Goal: Check status

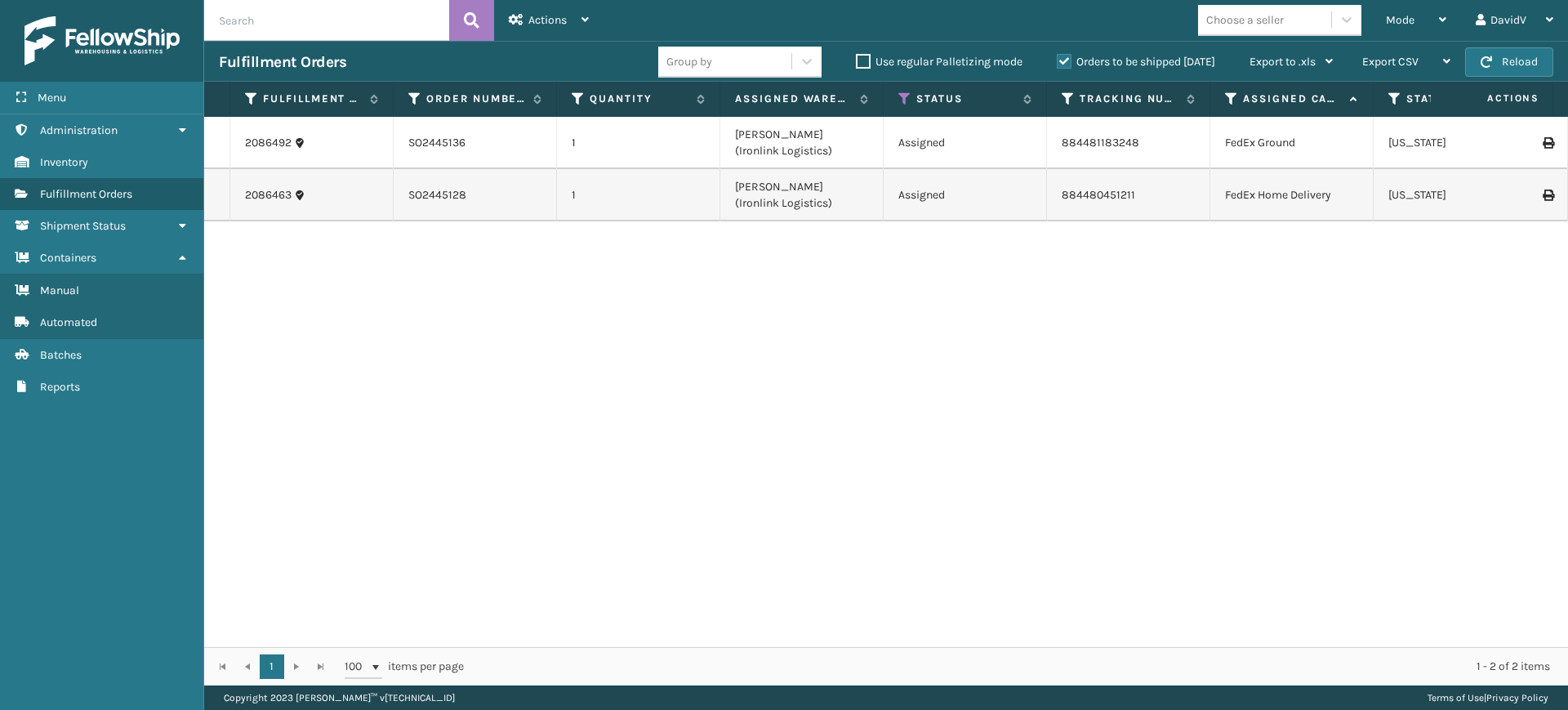
click at [1065, 65] on label "Orders to be shipped [DATE]" at bounding box center [1135, 61] width 158 height 14
click at [1057, 63] on input "Orders to be shipped [DATE]" at bounding box center [1056, 57] width 1 height 11
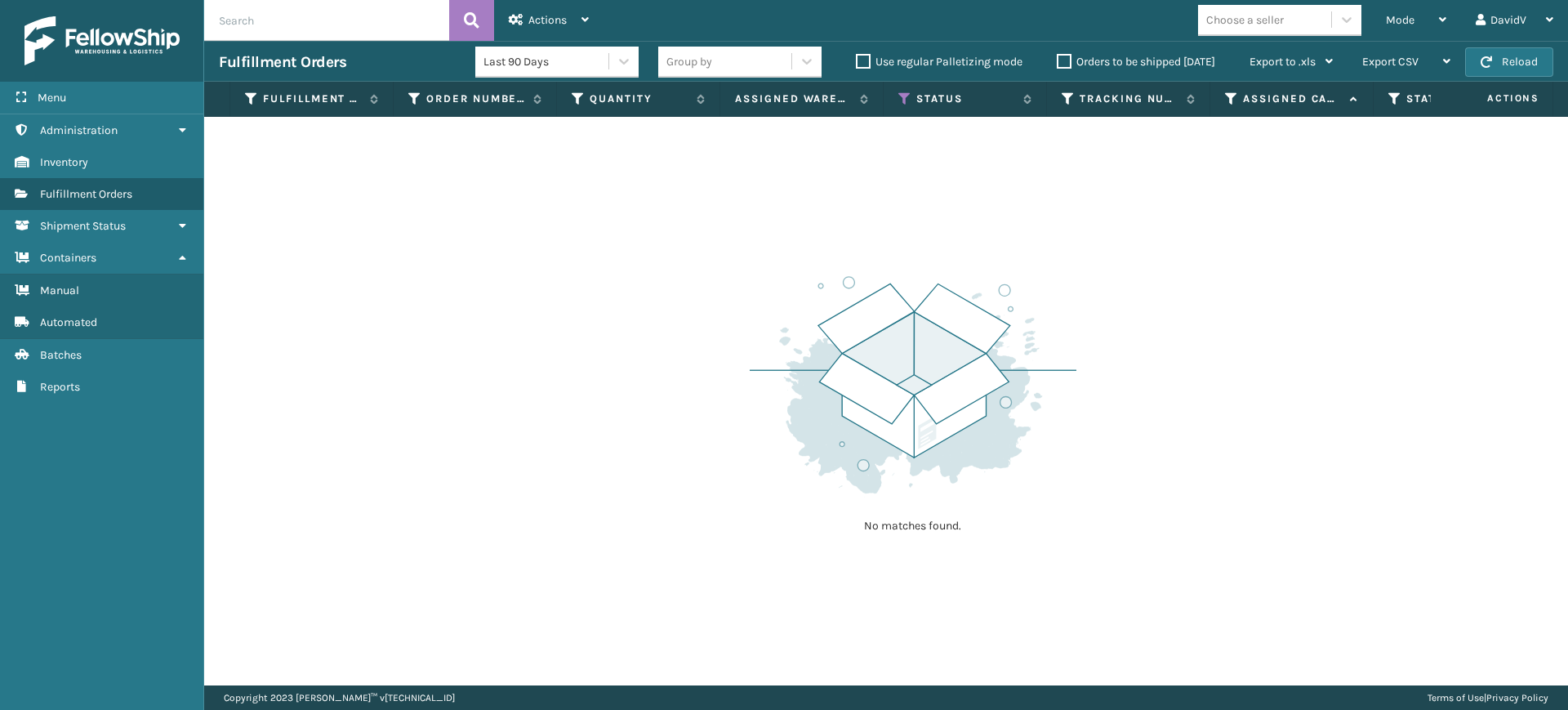
click at [1065, 65] on label "Orders to be shipped [DATE]" at bounding box center [1135, 61] width 158 height 14
click at [1057, 63] on input "Orders to be shipped [DATE]" at bounding box center [1056, 57] width 1 height 11
click at [1065, 65] on label "Orders to be shipped [DATE]" at bounding box center [1135, 61] width 158 height 14
click at [1057, 63] on input "Orders to be shipped [DATE]" at bounding box center [1056, 57] width 1 height 11
click at [1065, 65] on label "Orders to be shipped [DATE]" at bounding box center [1135, 61] width 158 height 14
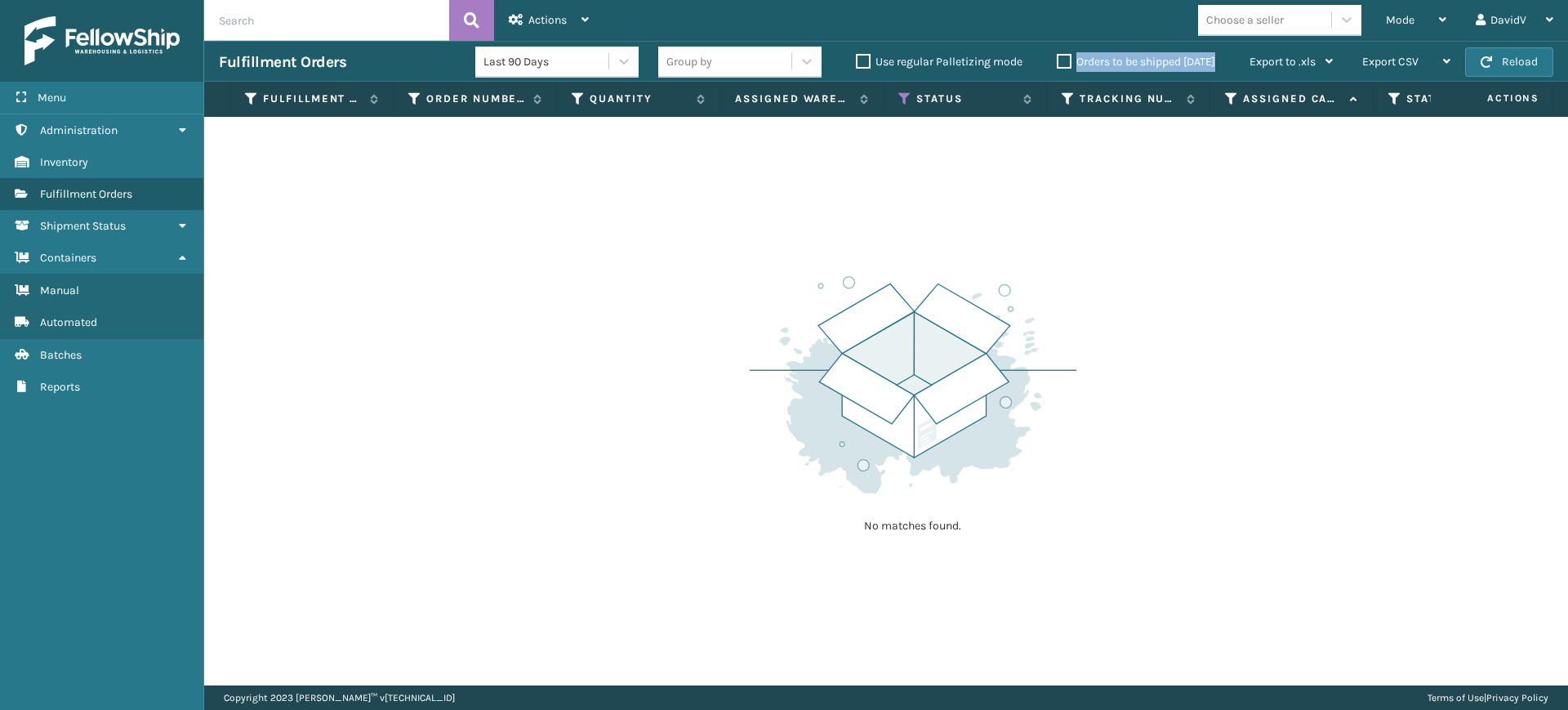
click at [1057, 63] on input "Orders to be shipped [DATE]" at bounding box center [1056, 57] width 1 height 11
click at [1065, 65] on label "Orders to be shipped [DATE]" at bounding box center [1135, 61] width 158 height 14
click at [1057, 63] on input "Orders to be shipped [DATE]" at bounding box center [1056, 57] width 1 height 11
click at [1065, 65] on label "Orders to be shipped [DATE]" at bounding box center [1135, 61] width 158 height 14
click at [1057, 63] on input "Orders to be shipped [DATE]" at bounding box center [1056, 57] width 1 height 11
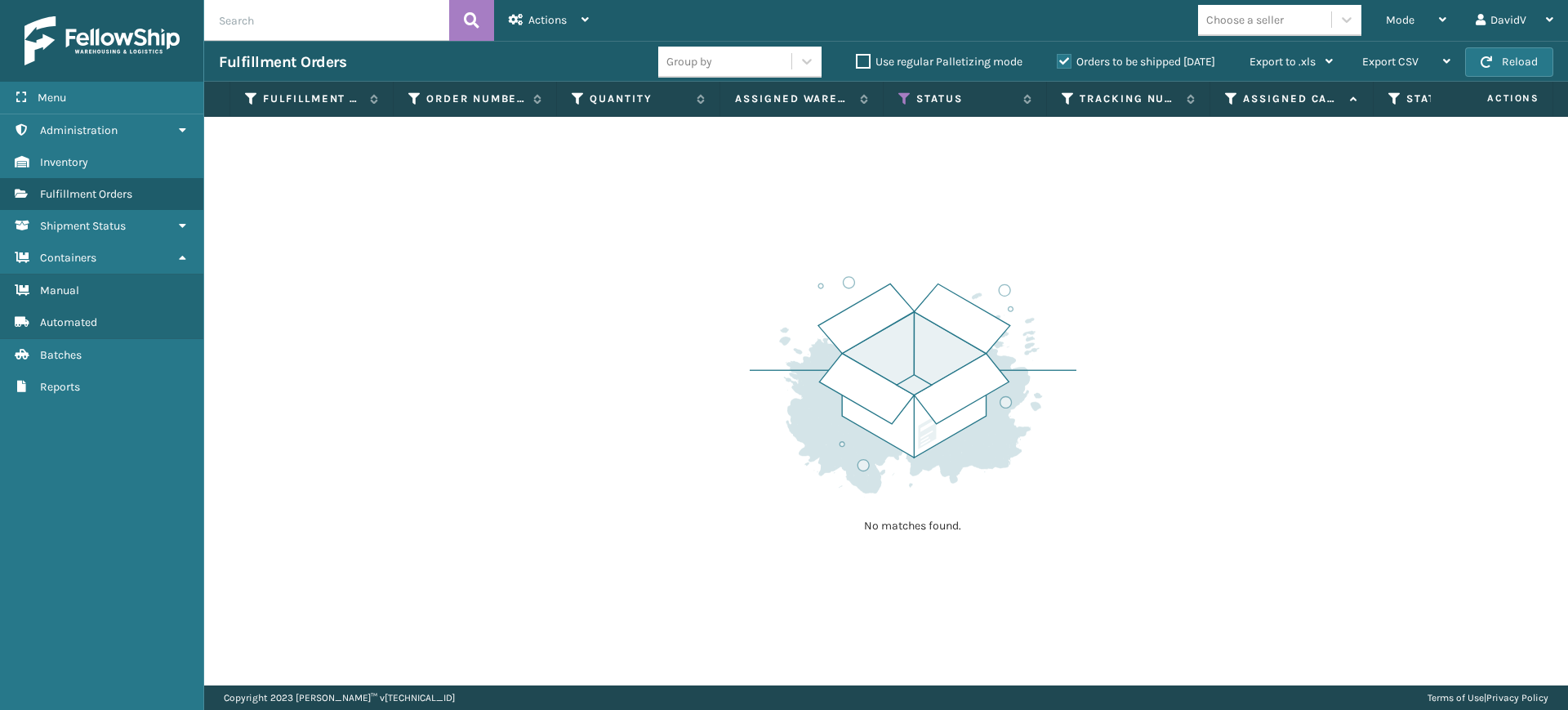
click at [632, 399] on div "No matches found." at bounding box center [886, 400] width 1363 height 568
click at [1070, 56] on label "Orders to be shipped [DATE]" at bounding box center [1135, 61] width 158 height 14
click at [1057, 56] on input "Orders to be shipped [DATE]" at bounding box center [1056, 57] width 1 height 11
click at [1070, 56] on label "Orders to be shipped [DATE]" at bounding box center [1135, 61] width 158 height 14
click at [1057, 56] on input "Orders to be shipped [DATE]" at bounding box center [1056, 57] width 1 height 11
